Goal: Information Seeking & Learning: Learn about a topic

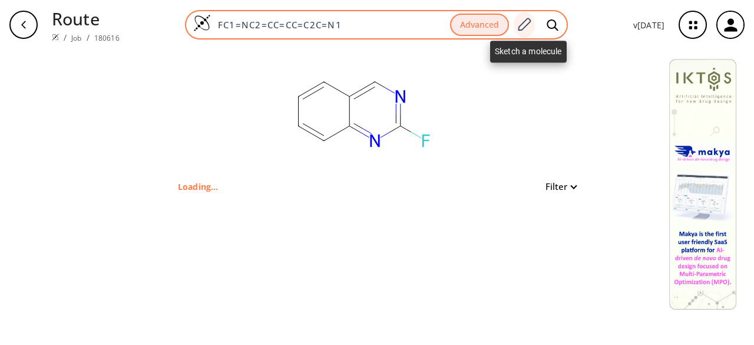
click at [526, 19] on icon at bounding box center [524, 24] width 16 height 15
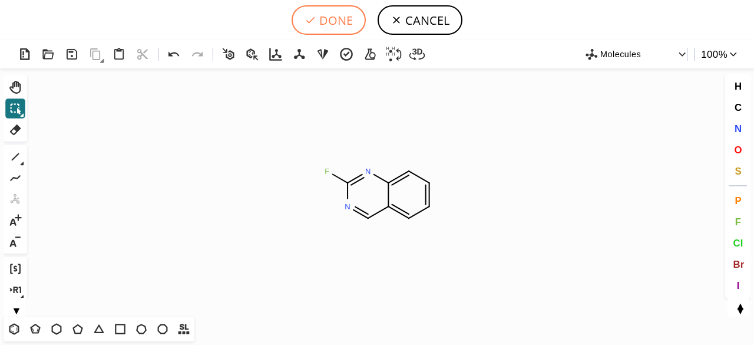
click at [355, 17] on button "DONE" at bounding box center [329, 19] width 74 height 29
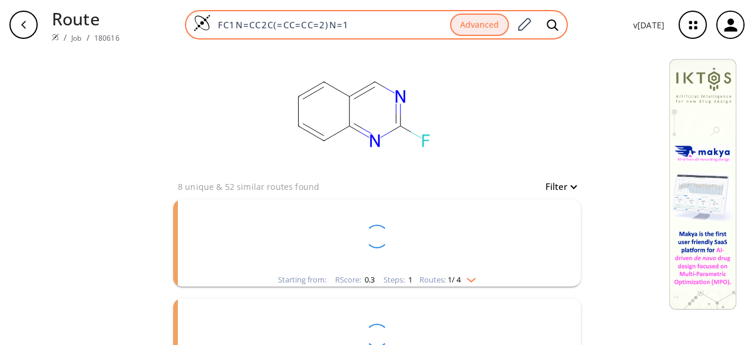
drag, startPoint x: 358, startPoint y: 24, endPoint x: 196, endPoint y: 23, distance: 161.5
click at [196, 23] on div "FC1N=CC2C(=CC=CC=2)N=1 Advanced" at bounding box center [376, 24] width 383 height 29
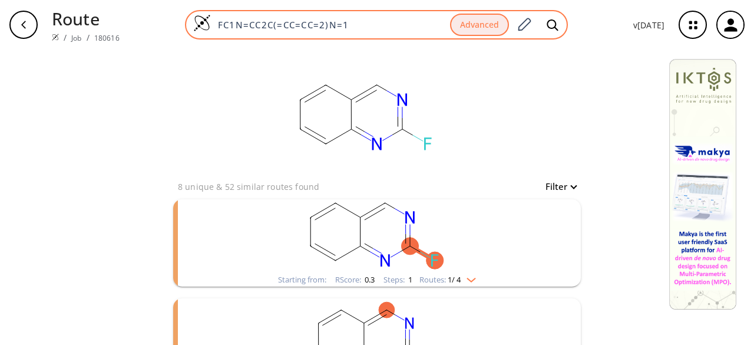
paste input "O=C(N1CCC=CCC1)OCC2=CC=CC=C2"
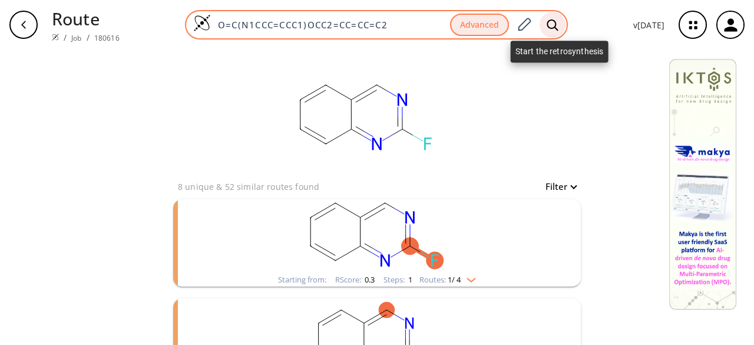
type input "O=C(N1CCC=CCC1)OCC2=CC=CC=C2"
click at [559, 24] on icon at bounding box center [553, 25] width 12 height 12
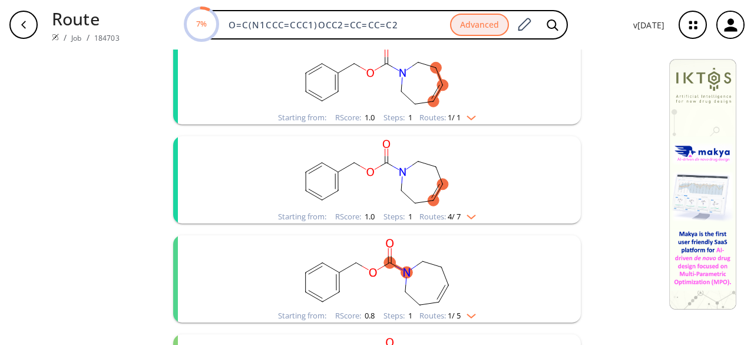
scroll to position [177, 0]
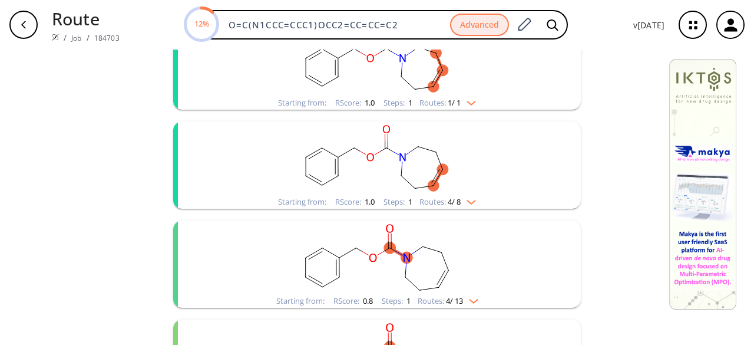
click at [480, 83] on rect "clusters" at bounding box center [377, 59] width 307 height 74
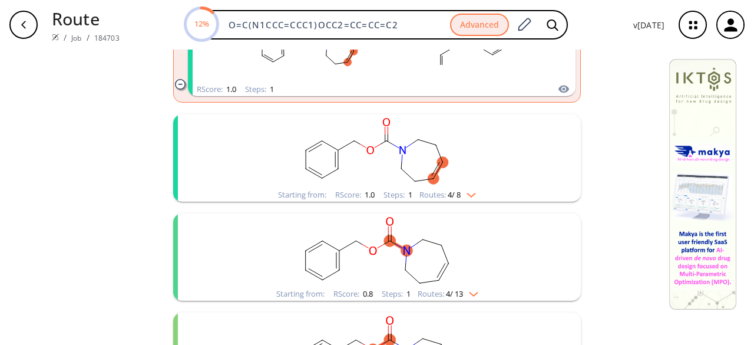
scroll to position [295, 0]
click at [477, 83] on div "RScore : 1.0 Steps : 1" at bounding box center [382, 88] width 388 height 14
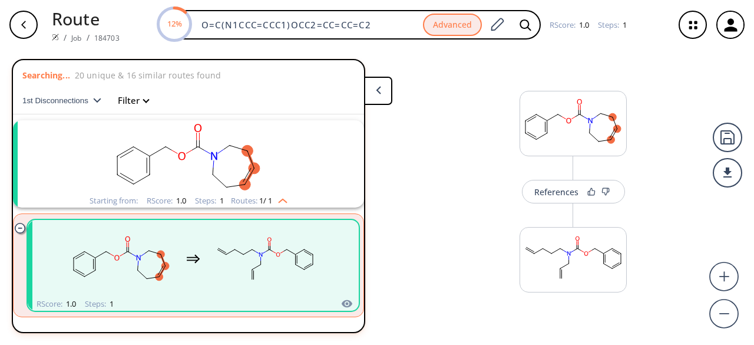
scroll to position [27, 0]
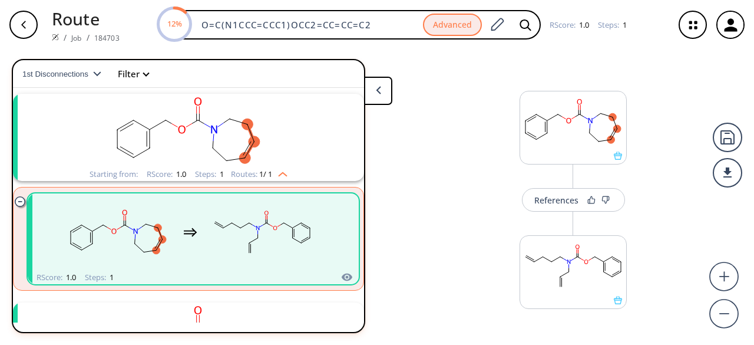
click at [548, 184] on div "References" at bounding box center [573, 187] width 109 height 47
click at [549, 196] on div "References" at bounding box center [557, 200] width 44 height 8
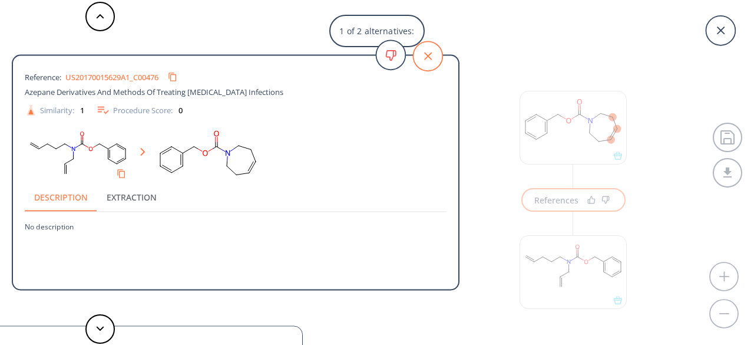
click at [428, 55] on icon at bounding box center [427, 55] width 29 height 29
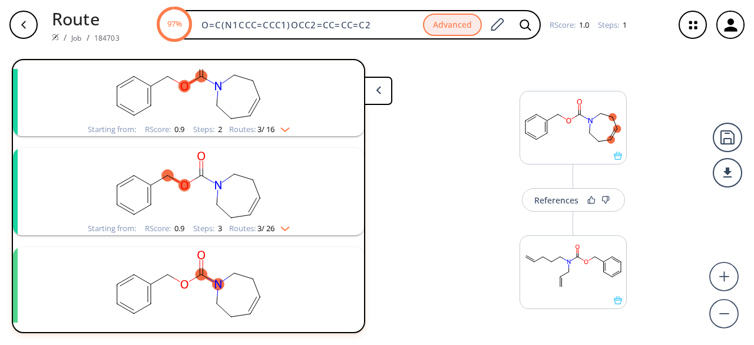
scroll to position [380, 0]
click at [269, 187] on rect "clusters" at bounding box center [188, 184] width 307 height 74
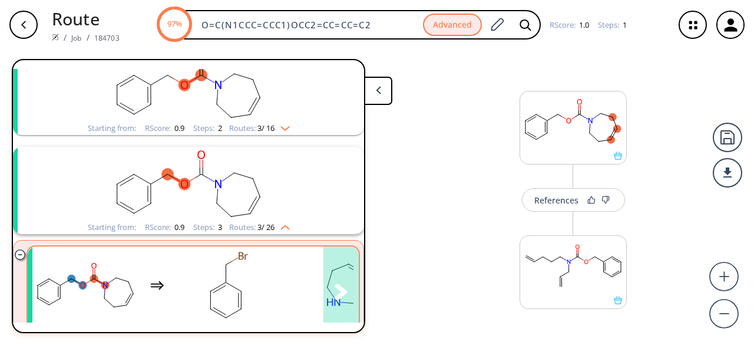
click at [261, 287] on rect "clusters" at bounding box center [229, 285] width 106 height 74
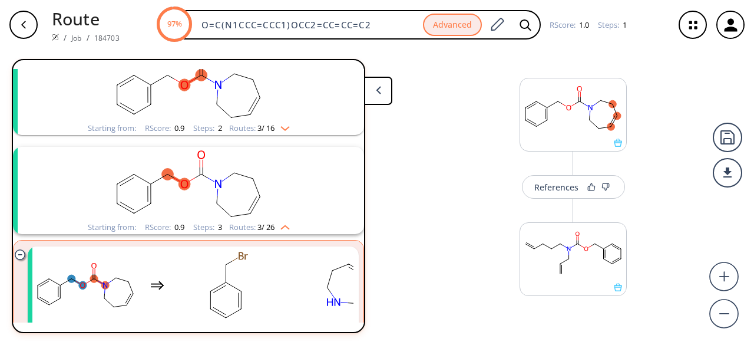
scroll to position [20, 0]
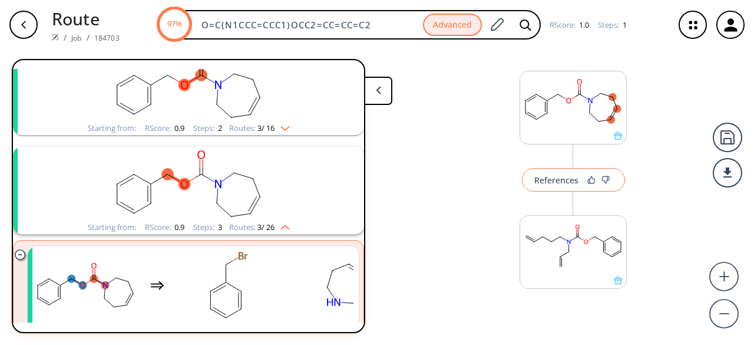
click at [565, 182] on div "References" at bounding box center [557, 180] width 44 height 8
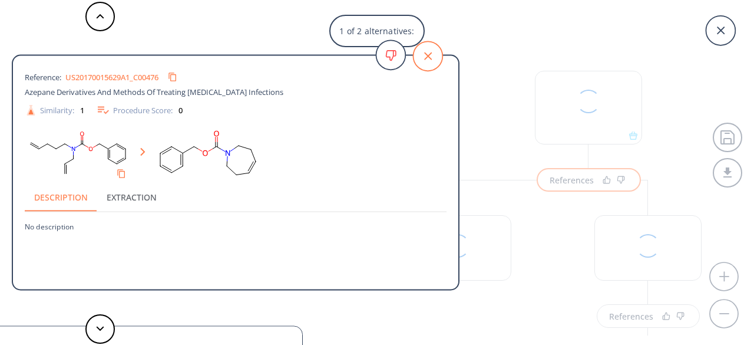
scroll to position [0, 0]
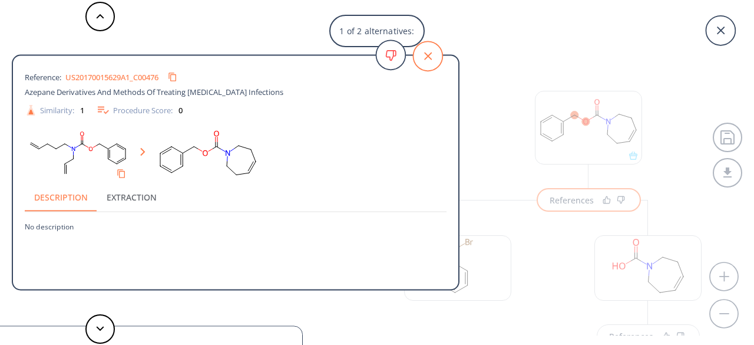
click at [437, 57] on icon at bounding box center [427, 55] width 29 height 29
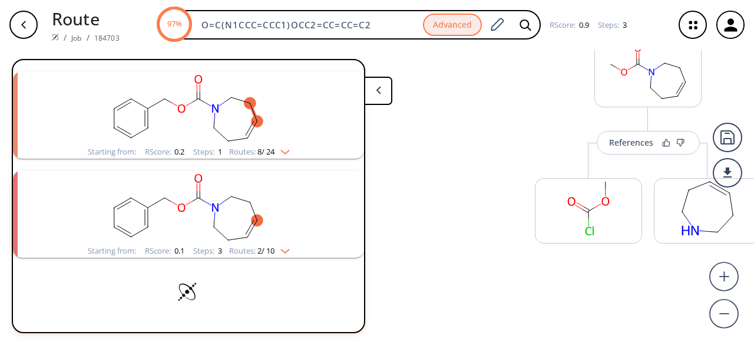
scroll to position [1373, 0]
click at [269, 223] on rect "clusters" at bounding box center [188, 207] width 307 height 74
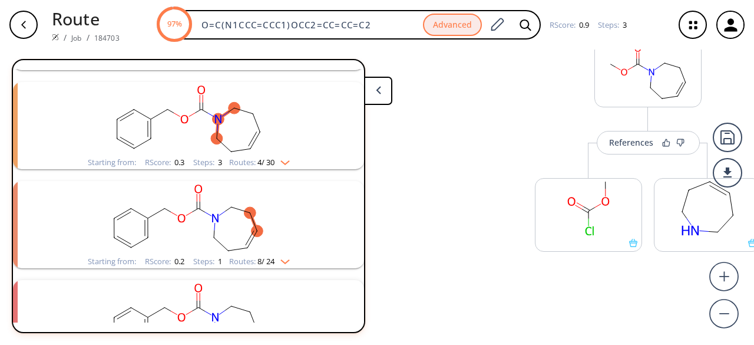
scroll to position [1019, 0]
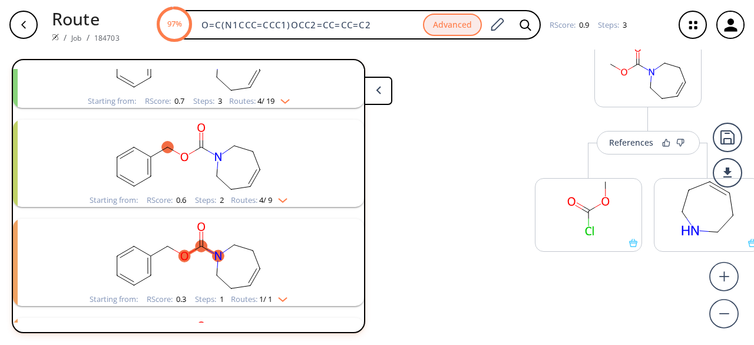
click at [235, 196] on div "Routes: 4 / 9" at bounding box center [259, 200] width 57 height 8
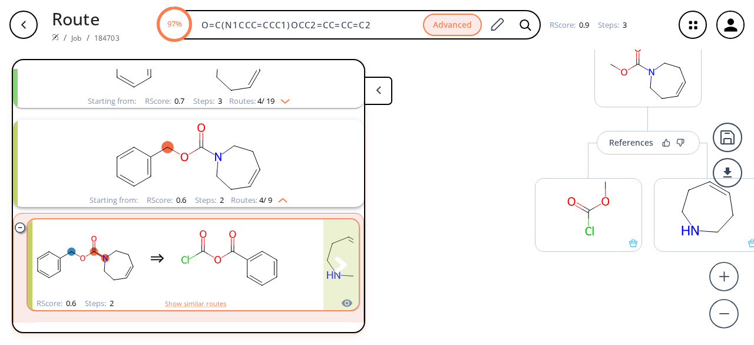
click at [238, 239] on rect "clusters" at bounding box center [229, 258] width 106 height 74
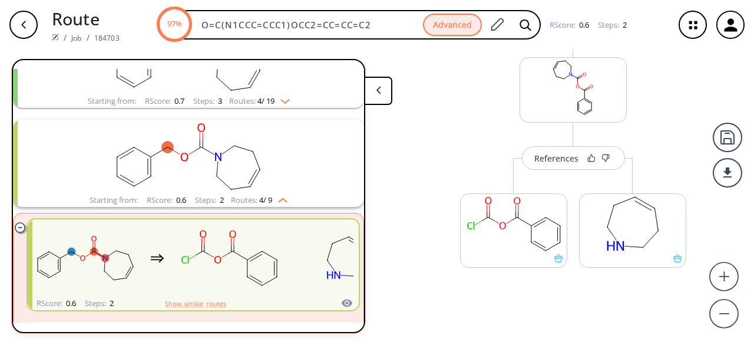
scroll to position [179, 0]
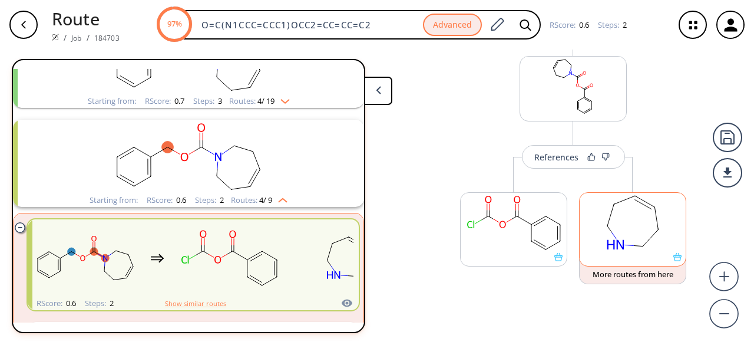
click at [660, 250] on rect at bounding box center [633, 223] width 106 height 60
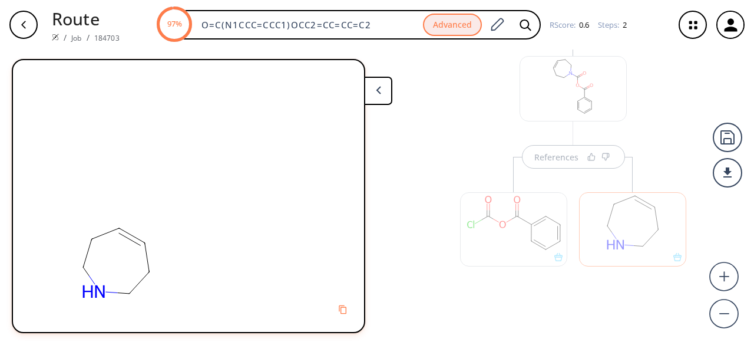
scroll to position [0, 0]
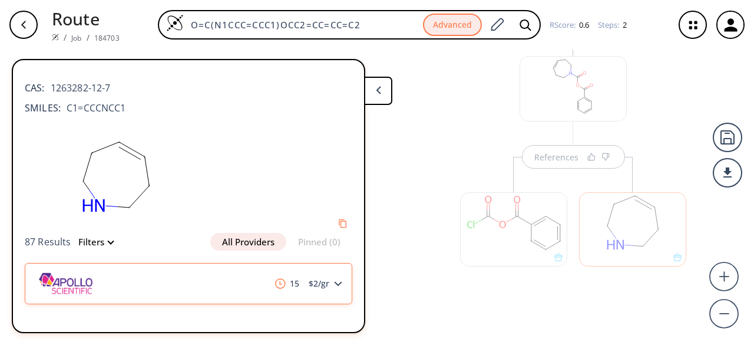
click at [338, 281] on div "15 $ 2 /gr" at bounding box center [189, 283] width 328 height 41
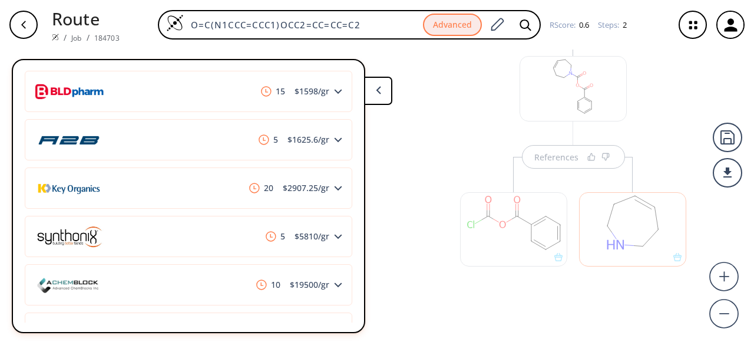
scroll to position [707, 0]
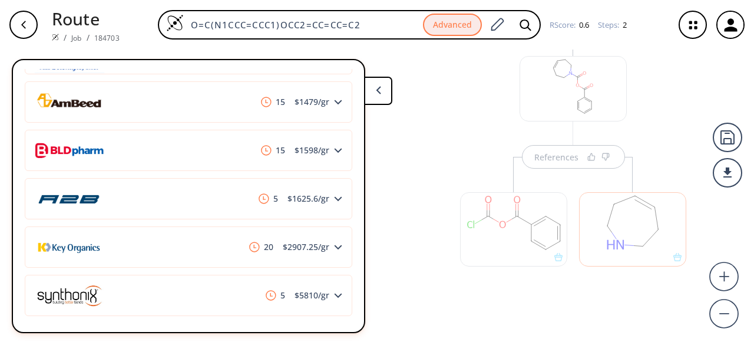
click at [223, 165] on div "15 $ 1598 /gr" at bounding box center [189, 150] width 328 height 41
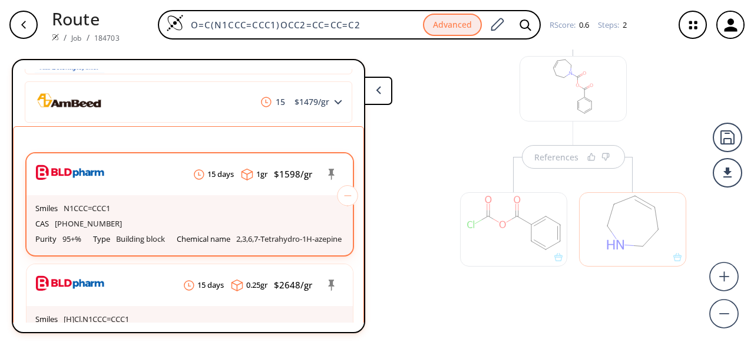
click at [235, 210] on div "Smiles N1CCC=CCC1" at bounding box center [189, 208] width 309 height 15
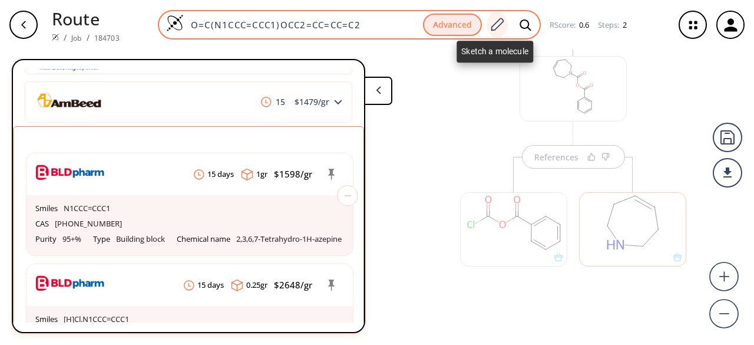
click at [502, 20] on icon at bounding box center [498, 24] width 13 height 13
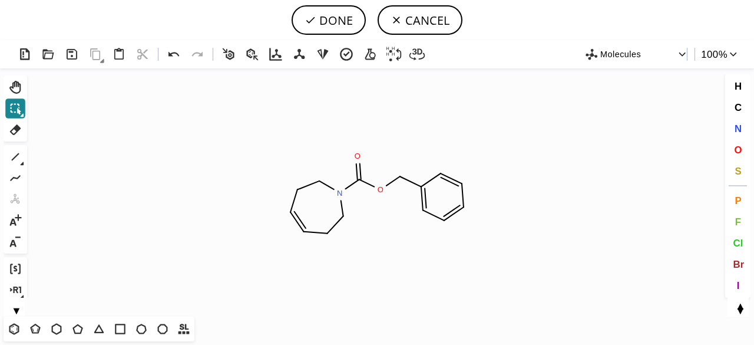
click at [19, 110] on icon at bounding box center [16, 109] width 11 height 11
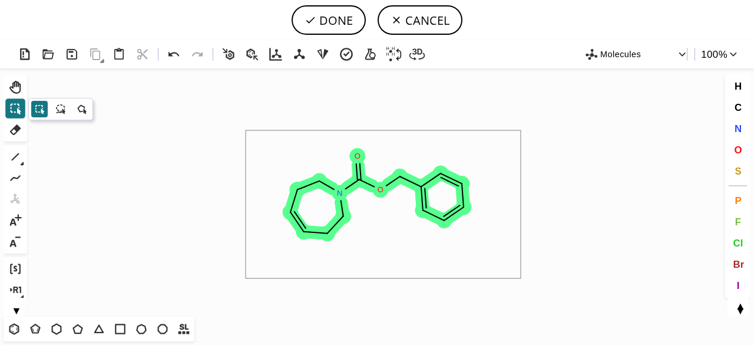
drag, startPoint x: 246, startPoint y: 130, endPoint x: 515, endPoint y: 262, distance: 299.5
click at [521, 276] on icon "Created with [PERSON_NAME] 2.3.0 O N O" at bounding box center [377, 192] width 691 height 248
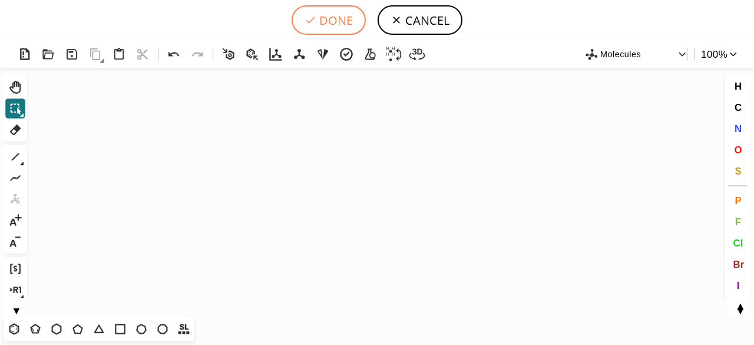
click at [330, 18] on button "DONE" at bounding box center [329, 19] width 74 height 29
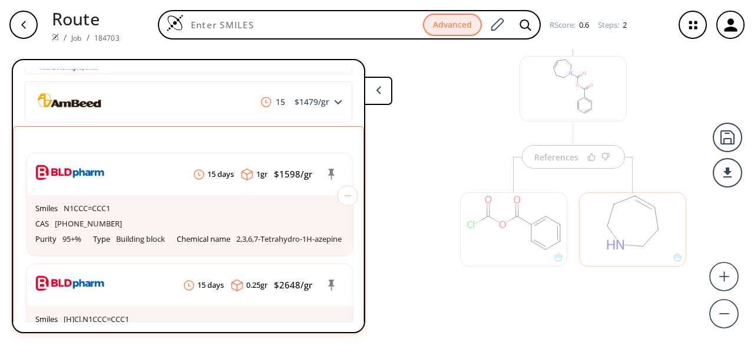
drag, startPoint x: 290, startPoint y: 19, endPoint x: 139, endPoint y: 18, distance: 150.9
click at [136, 18] on div "Advanced RScore : 0.6 Steps : 2" at bounding box center [397, 24] width 536 height 29
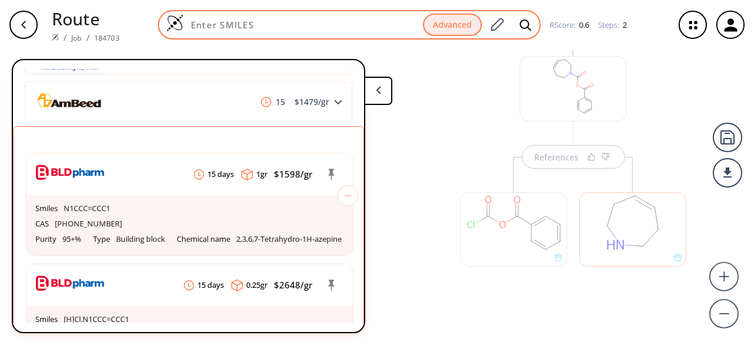
click at [203, 21] on input at bounding box center [303, 25] width 239 height 12
paste input "O=C1CCN(C(OCC2=CC=CC=C2)=O)CCC13CC3"
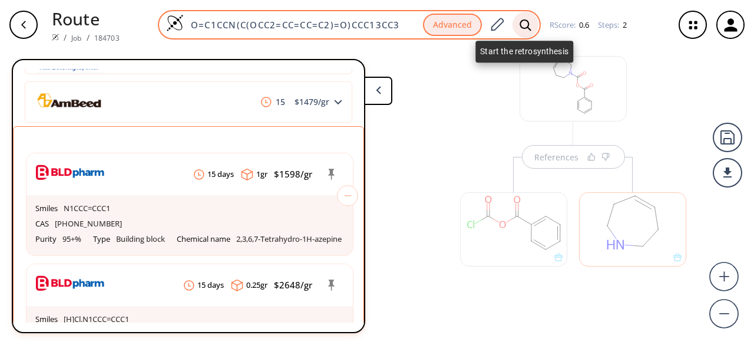
type input "O=C1CCN(C(OCC2=CC=CC=C2)=O)CCC13CC3"
click at [520, 24] on icon at bounding box center [525, 24] width 11 height 11
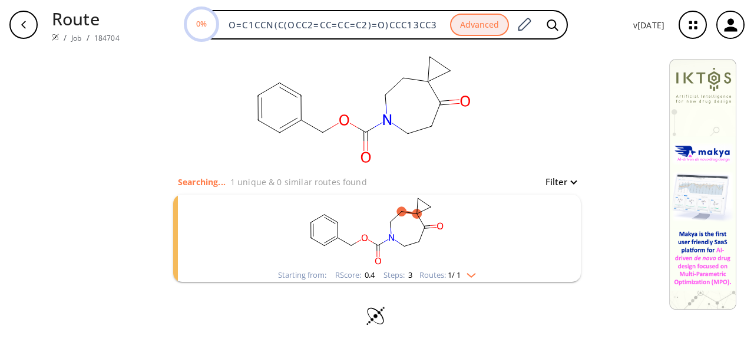
scroll to position [6, 0]
click at [512, 254] on rect "clusters" at bounding box center [377, 230] width 307 height 74
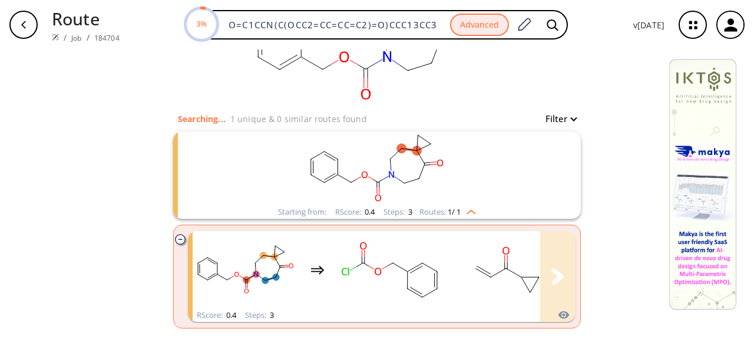
scroll to position [116, 0]
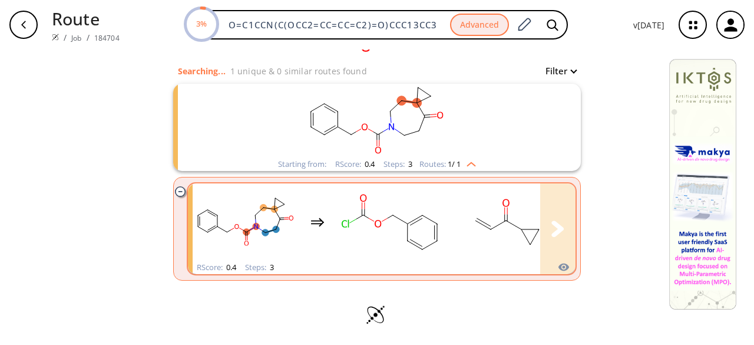
click at [511, 253] on rect "clusters" at bounding box center [507, 222] width 106 height 74
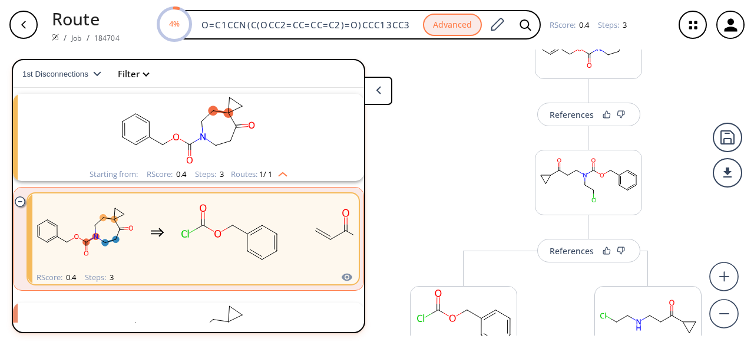
scroll to position [59, 0]
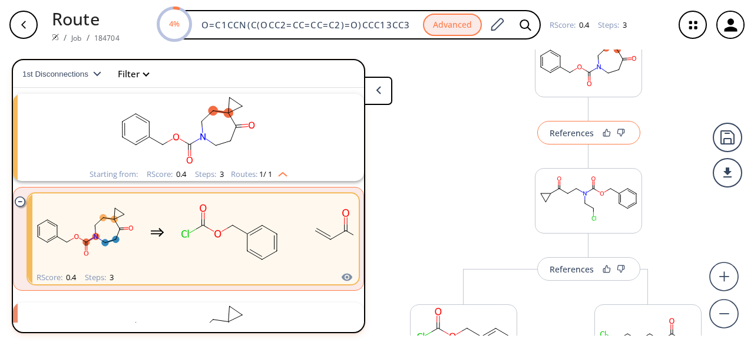
click at [591, 137] on div "References" at bounding box center [572, 133] width 44 height 8
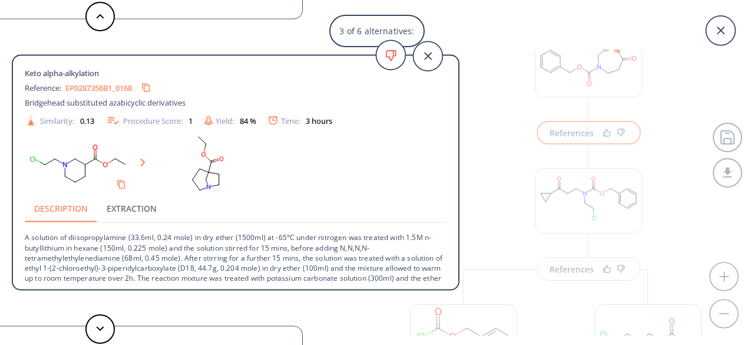
scroll to position [42, 0]
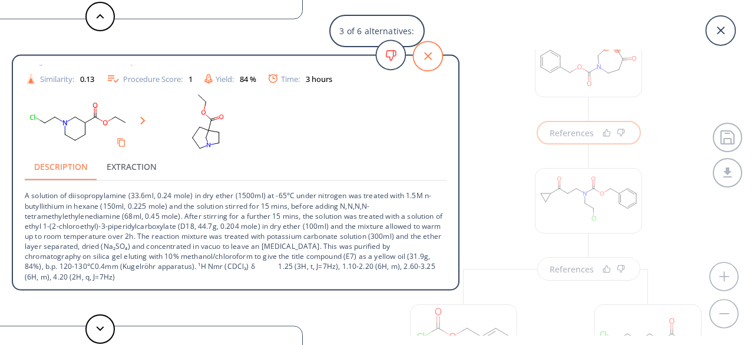
click at [437, 61] on icon at bounding box center [427, 55] width 29 height 29
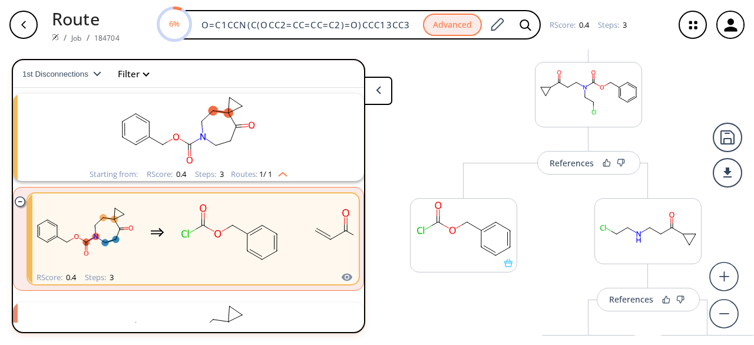
scroll to position [177, 0]
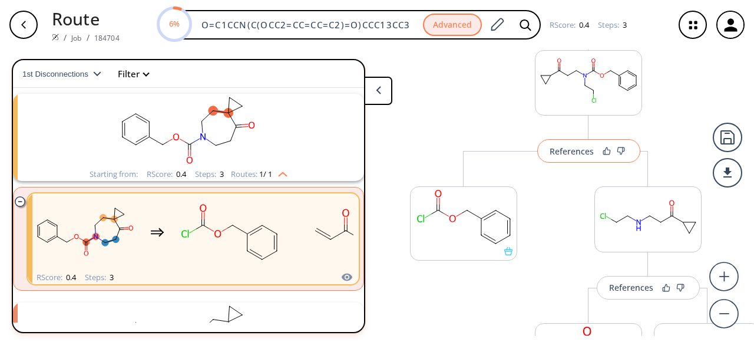
click at [589, 148] on div "References" at bounding box center [572, 151] width 44 height 8
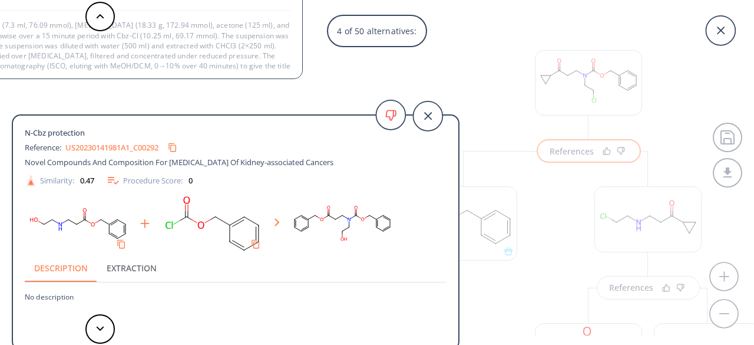
scroll to position [12, 0]
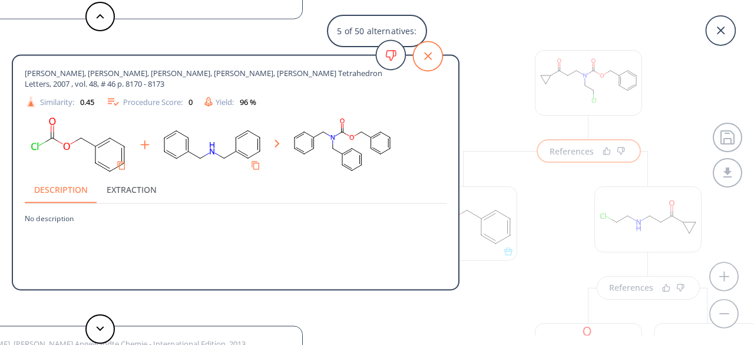
click at [434, 61] on icon at bounding box center [427, 55] width 29 height 29
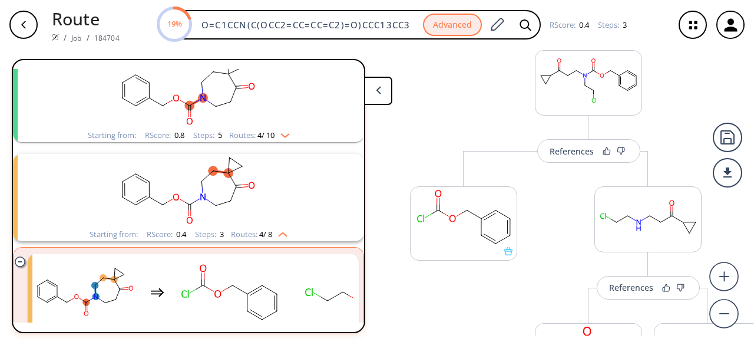
scroll to position [27, 0]
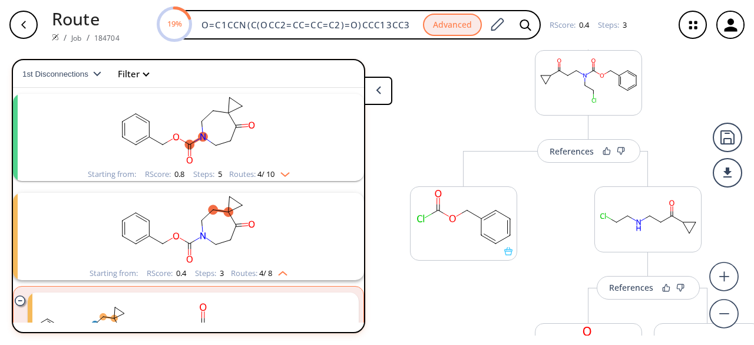
click at [257, 144] on rect "clusters" at bounding box center [188, 131] width 307 height 74
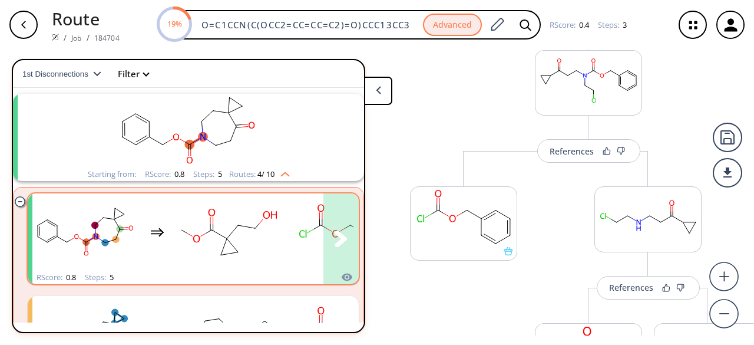
click at [249, 254] on rect "clusters" at bounding box center [229, 232] width 106 height 74
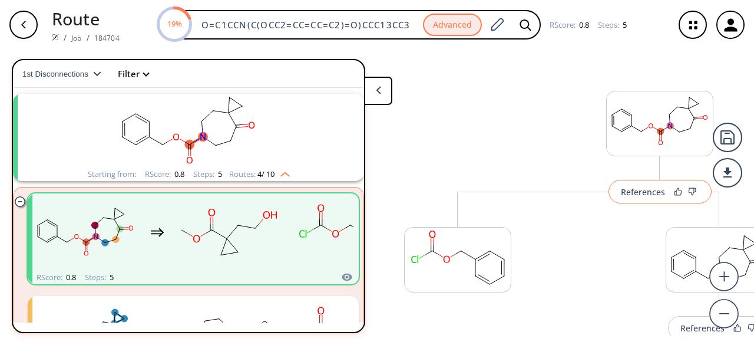
click at [648, 197] on button "References" at bounding box center [660, 192] width 103 height 24
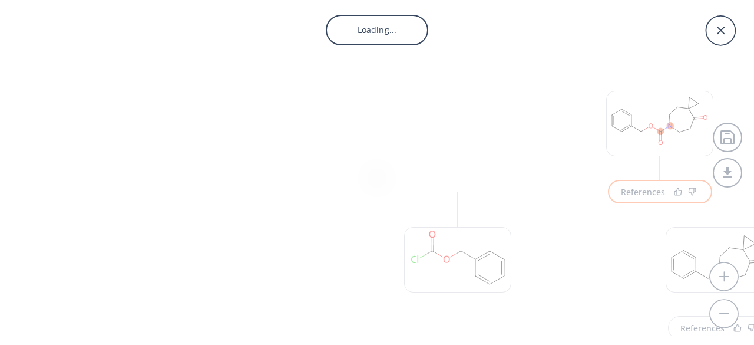
click at [645, 193] on div "Loading..." at bounding box center [377, 172] width 754 height 345
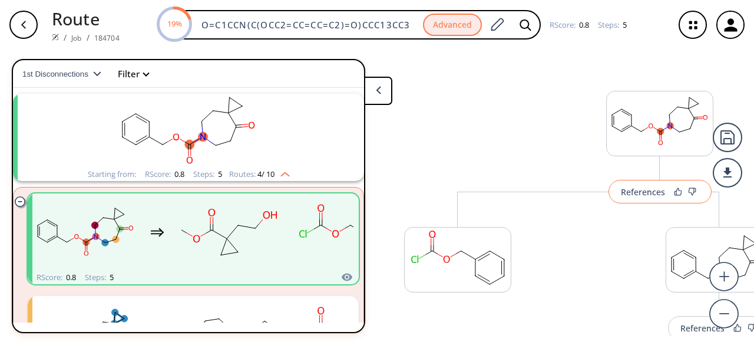
click at [644, 193] on div "References" at bounding box center [643, 192] width 44 height 8
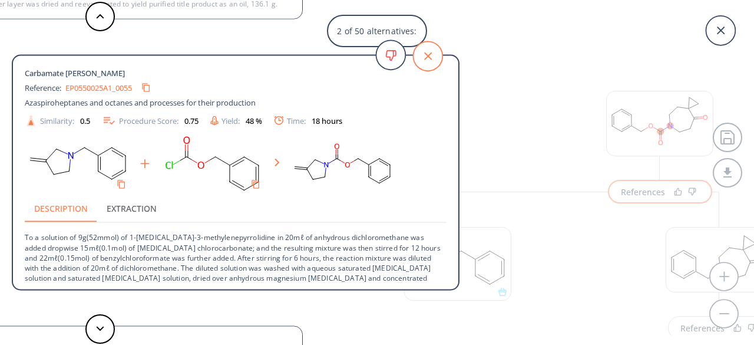
click at [423, 57] on icon at bounding box center [427, 55] width 29 height 29
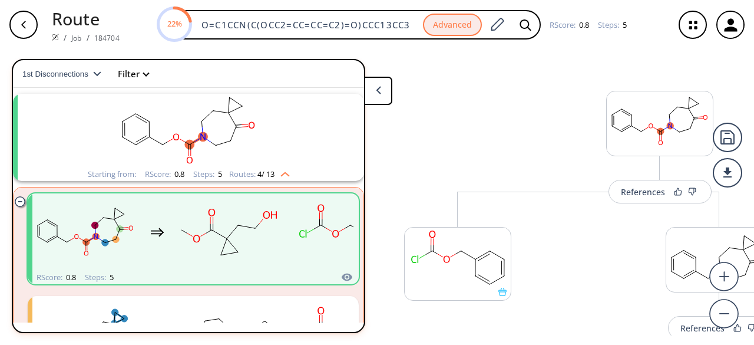
click at [298, 137] on rect "clusters" at bounding box center [188, 131] width 307 height 74
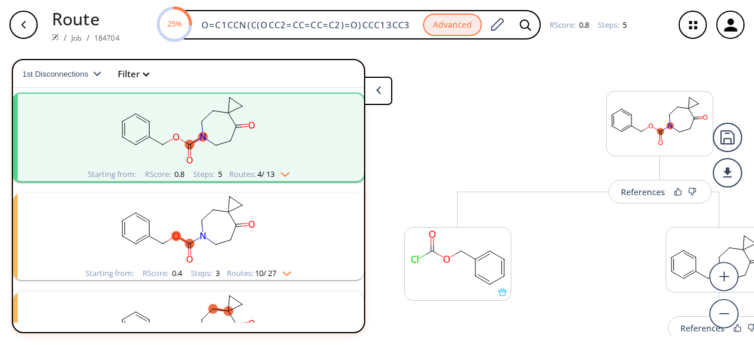
click at [298, 137] on rect "clusters" at bounding box center [188, 131] width 307 height 74
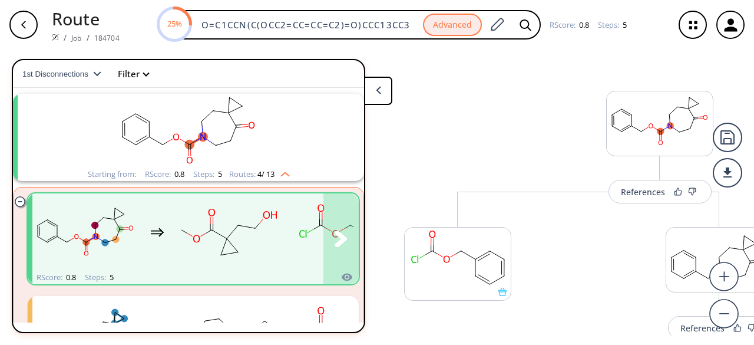
click at [269, 235] on rect "clusters" at bounding box center [229, 232] width 106 height 74
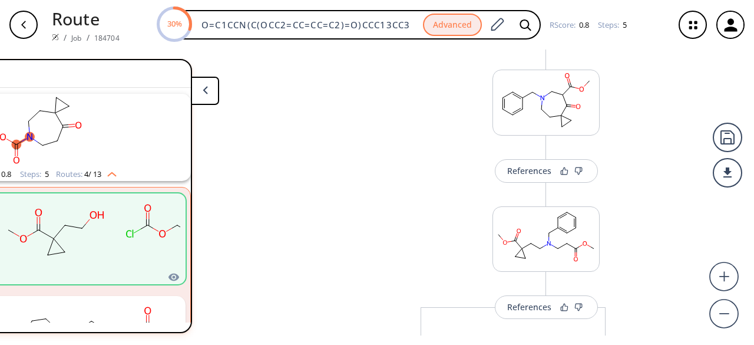
scroll to position [236, 0]
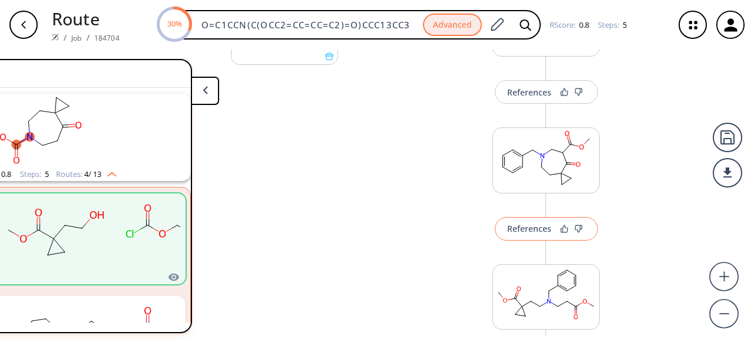
click at [512, 226] on div "References" at bounding box center [530, 229] width 44 height 8
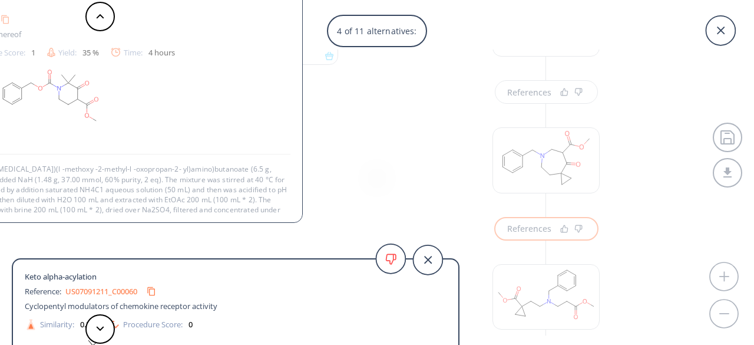
scroll to position [42, 0]
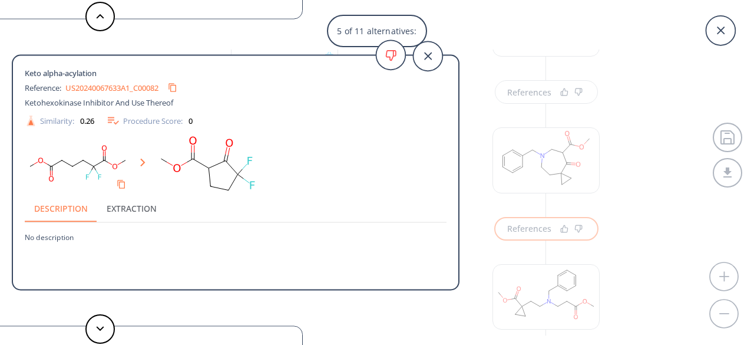
click at [631, 200] on div "5 of 11 alternatives: Keto alpha-acylation Reference: US20210332041A1_0350 Tetr…" at bounding box center [377, 172] width 754 height 345
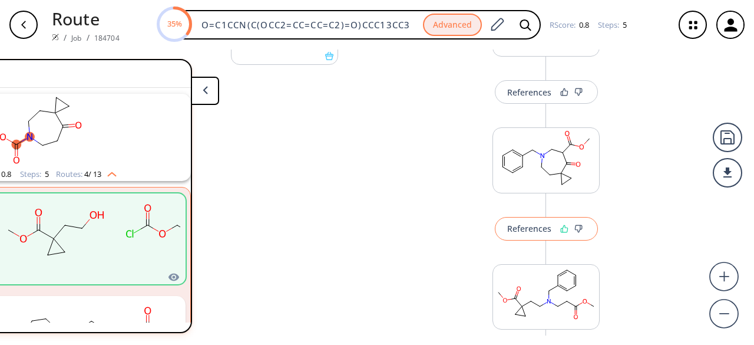
click at [561, 226] on icon at bounding box center [565, 229] width 8 height 8
click at [137, 157] on rect "clusters" at bounding box center [15, 131] width 307 height 74
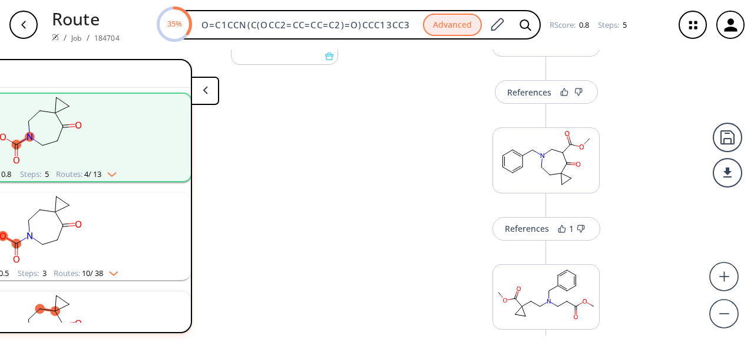
click at [203, 91] on button at bounding box center [205, 91] width 28 height 28
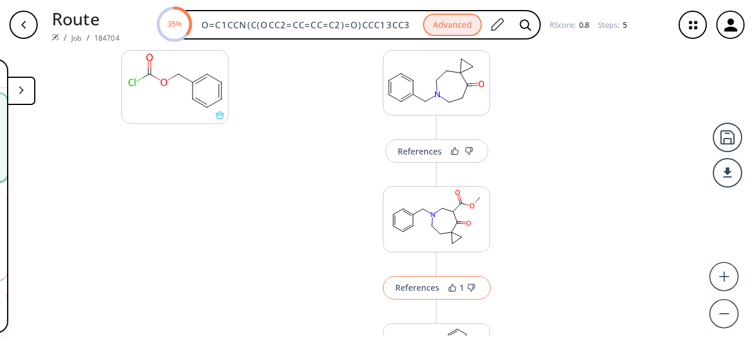
scroll to position [236, 0]
